Goal: Information Seeking & Learning: Learn about a topic

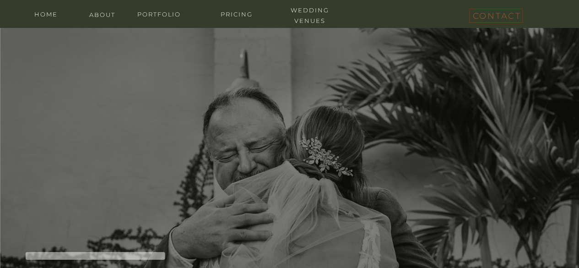
scroll to position [137, 0]
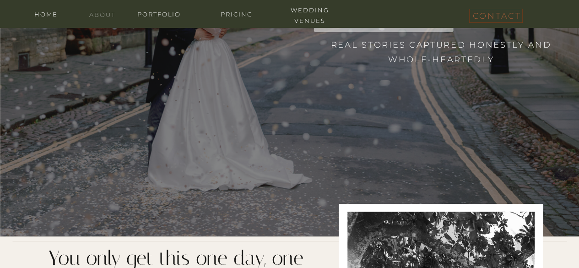
click at [110, 15] on nav "about" at bounding box center [102, 14] width 37 height 9
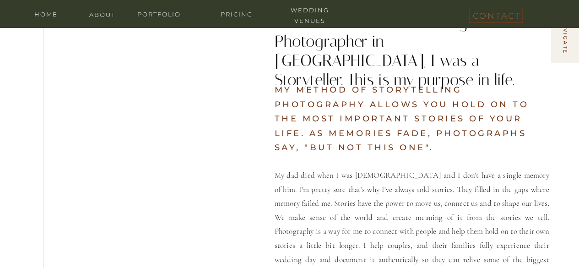
scroll to position [412, 0]
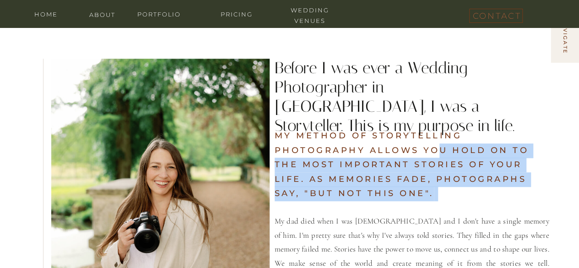
drag, startPoint x: 278, startPoint y: 70, endPoint x: 441, endPoint y: 156, distance: 184.6
click at [441, 156] on div "My dad died when I was 6 years old and I don't have a single memory of him. I'm…" at bounding box center [290, 202] width 550 height 399
click at [452, 181] on h2 "my method of storytelling photography allows you Hold on to the most important …" at bounding box center [412, 164] width 275 height 70
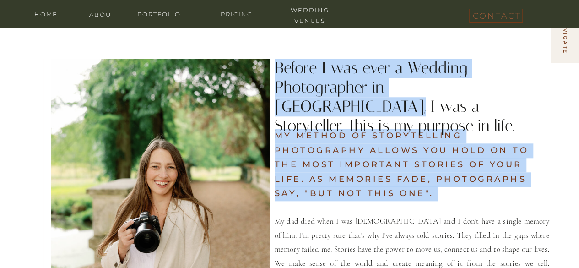
drag, startPoint x: 421, startPoint y: 196, endPoint x: 295, endPoint y: 101, distance: 157.9
click at [295, 101] on div "My dad died when I was 6 years old and I don't have a single memory of him. I'm…" at bounding box center [290, 202] width 550 height 399
click at [295, 88] on h2 "Before I was ever a Wedding Photographer in Tampa, I was a Storyteller. This is…" at bounding box center [404, 89] width 258 height 60
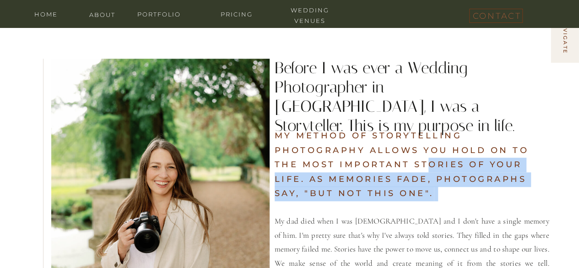
drag, startPoint x: 278, startPoint y: 68, endPoint x: 424, endPoint y: 164, distance: 174.8
click at [424, 164] on div "My dad died when I was 6 years old and I don't have a single memory of him. I'm…" at bounding box center [290, 202] width 550 height 399
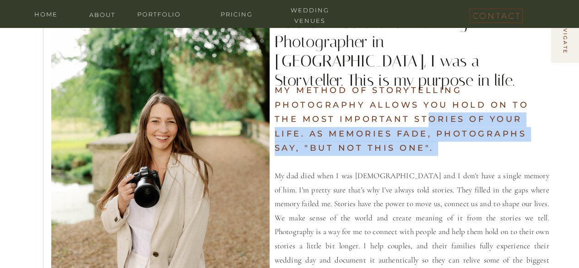
scroll to position [458, 0]
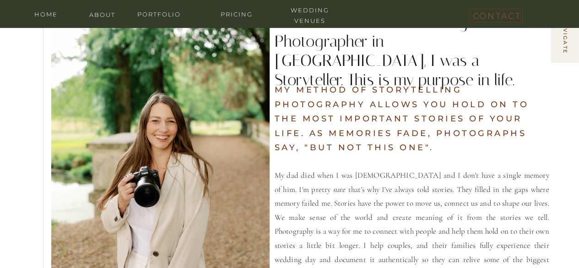
click at [461, 173] on p "My dad died when I was 6 years old and I don't have a single memory of him. I'm…" at bounding box center [412, 230] width 275 height 123
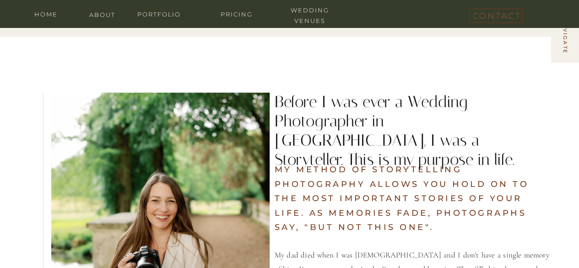
scroll to position [366, 0]
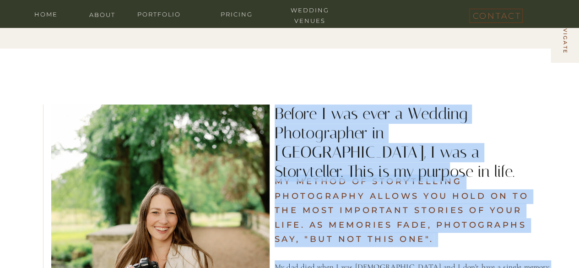
drag, startPoint x: 273, startPoint y: 105, endPoint x: 523, endPoint y: 156, distance: 254.8
copy div "My dad died when I was 6 years old and I don't have a single memory of him. I'm…"
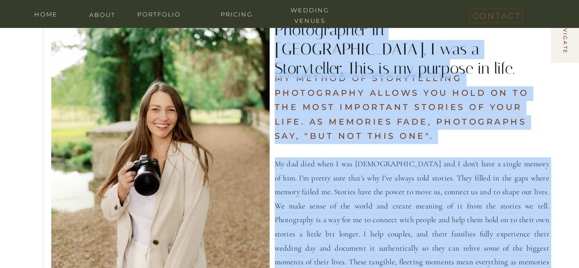
scroll to position [504, 0]
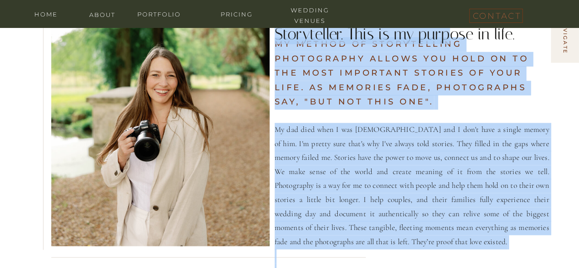
click at [388, 147] on p "My dad died when I was 6 years old and I don't have a single memory of him. I'm…" at bounding box center [412, 184] width 275 height 123
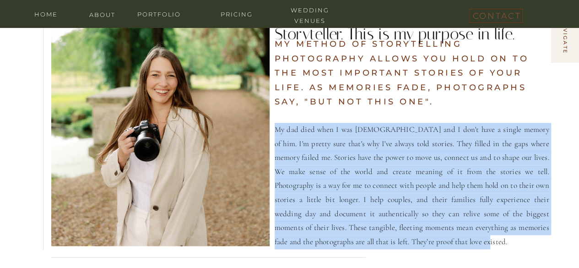
drag, startPoint x: 275, startPoint y: 127, endPoint x: 421, endPoint y: 240, distance: 184.5
click at [421, 240] on p "My dad died when I was 6 years old and I don't have a single memory of him. I'm…" at bounding box center [412, 184] width 275 height 123
copy p "My dad died when I was 6 years old and I don't have a single memory of him. I'm…"
click at [359, 141] on p "My dad died when I was 6 years old and I don't have a single memory of him. I'm…" at bounding box center [412, 184] width 275 height 123
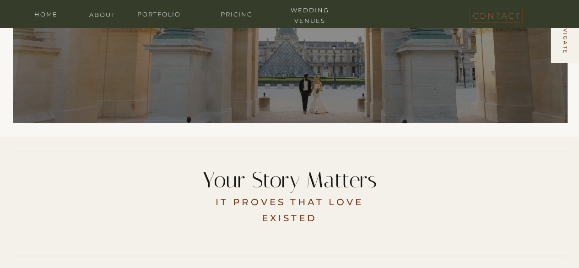
scroll to position [0, 0]
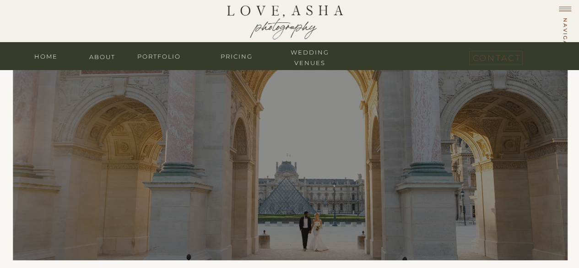
click at [508, 54] on nav "contact" at bounding box center [496, 56] width 46 height 11
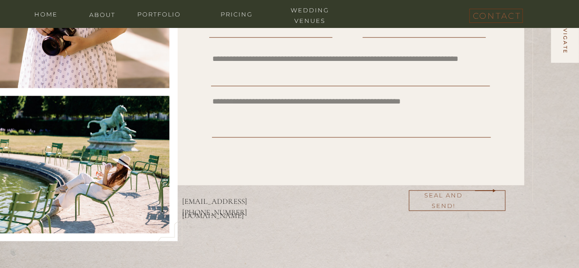
scroll to position [458, 0]
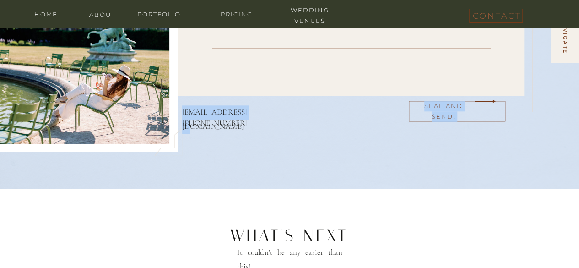
drag, startPoint x: 255, startPoint y: 110, endPoint x: 246, endPoint y: 112, distance: 8.4
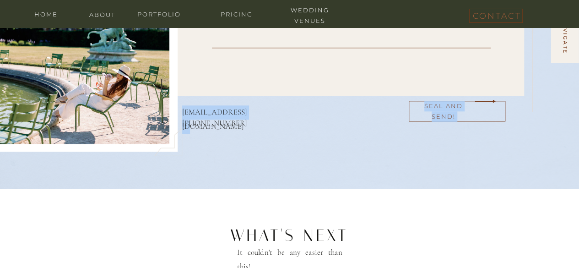
drag, startPoint x: 268, startPoint y: 115, endPoint x: 244, endPoint y: 113, distance: 24.3
copy div "seal and send! pen your personal note asha@loveasha.com"
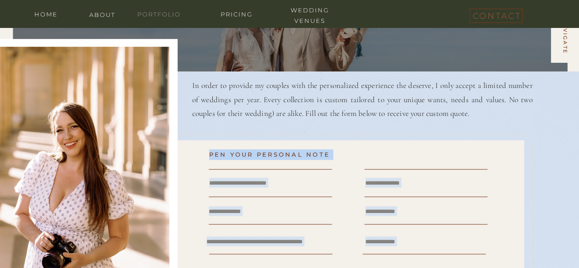
scroll to position [137, 0]
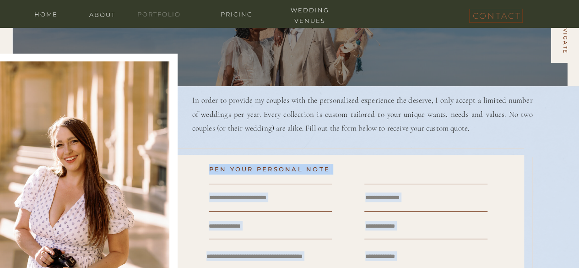
click at [164, 16] on nav "portfolio" at bounding box center [159, 13] width 55 height 9
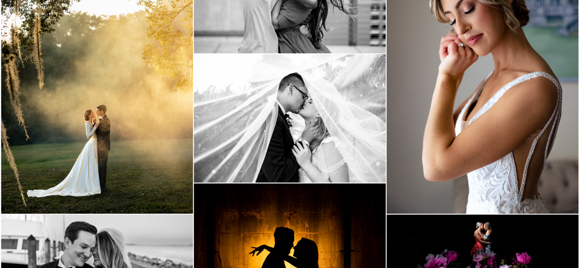
scroll to position [687, 0]
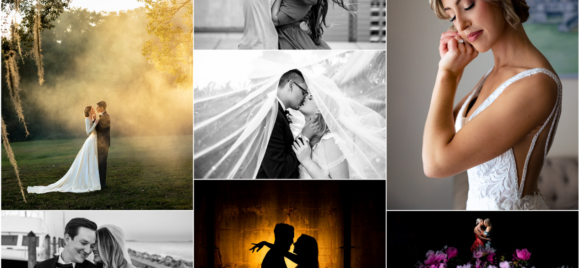
click at [141, 151] on img at bounding box center [97, 66] width 192 height 288
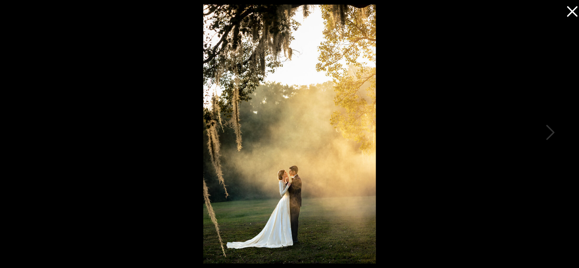
click at [561, 10] on div at bounding box center [289, 134] width 579 height 268
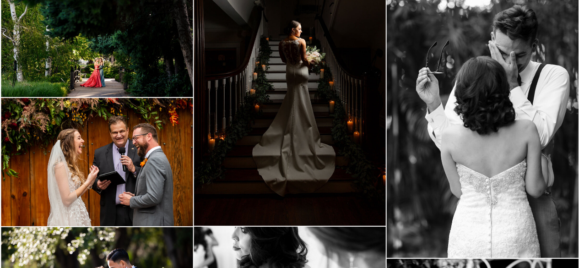
scroll to position [1191, 0]
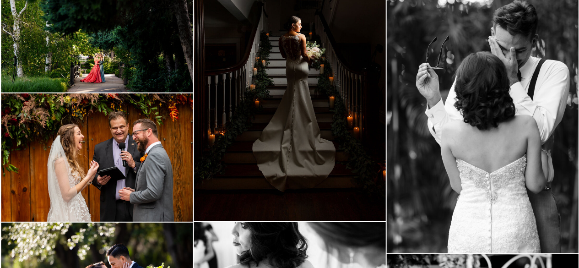
click at [144, 192] on img at bounding box center [97, 157] width 192 height 128
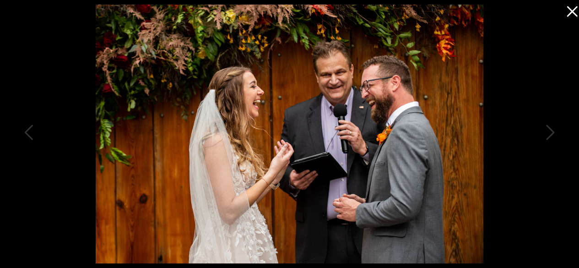
scroll to position [956, 0]
click at [573, 11] on icon at bounding box center [572, 11] width 11 height 11
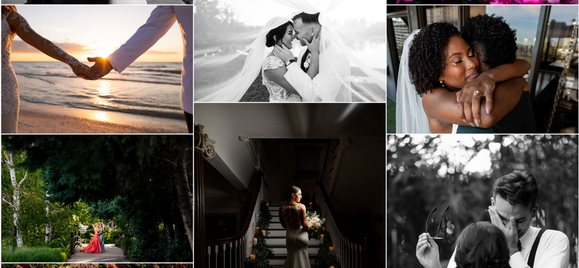
scroll to position [1048, 0]
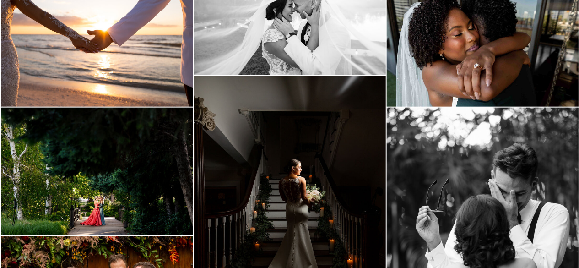
click at [487, 60] on img at bounding box center [483, 42] width 192 height 128
